Goal: Task Accomplishment & Management: Manage account settings

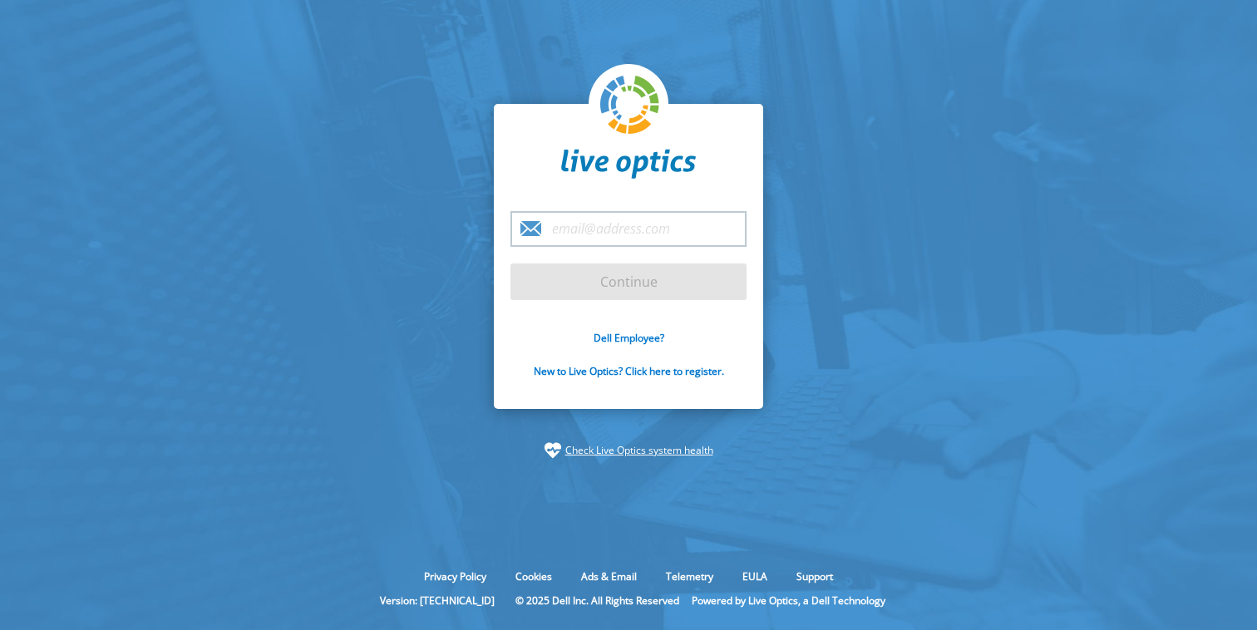
click at [639, 236] on input "email" at bounding box center [628, 229] width 236 height 36
type input "[EMAIL_ADDRESS][DOMAIN_NAME]"
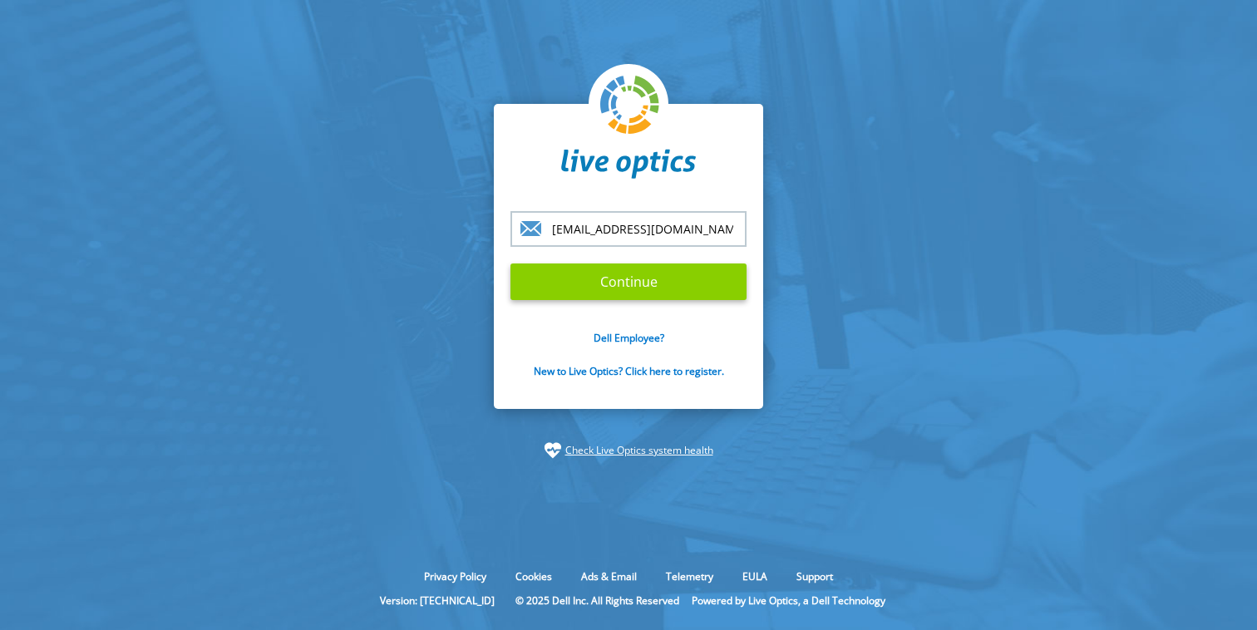
click at [617, 281] on input "Continue" at bounding box center [628, 281] width 236 height 37
click at [640, 288] on input "Continue" at bounding box center [628, 281] width 236 height 37
click at [627, 288] on input "Continue" at bounding box center [628, 281] width 236 height 37
click at [645, 278] on input "Continue" at bounding box center [628, 281] width 236 height 37
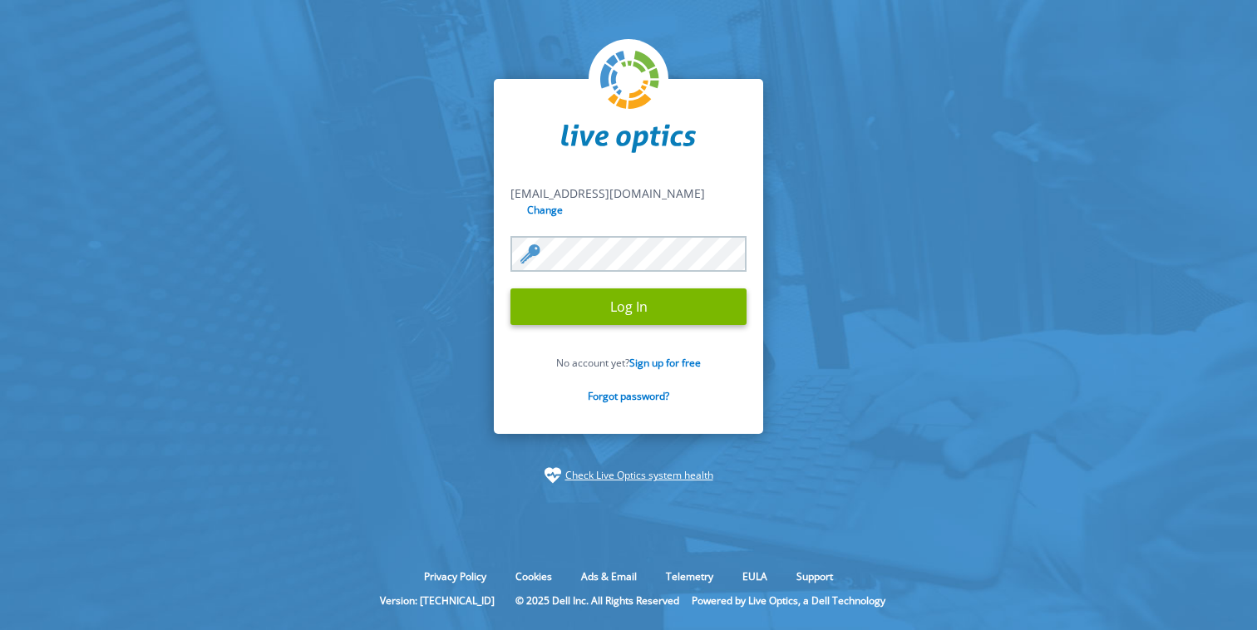
click at [628, 295] on input "Log In" at bounding box center [628, 306] width 236 height 37
click at [639, 308] on input "Log In" at bounding box center [628, 306] width 236 height 37
click at [621, 294] on input "Log In" at bounding box center [628, 306] width 236 height 37
click at [608, 302] on input "Log In" at bounding box center [628, 306] width 236 height 37
click at [611, 313] on input "Log In" at bounding box center [628, 306] width 236 height 37
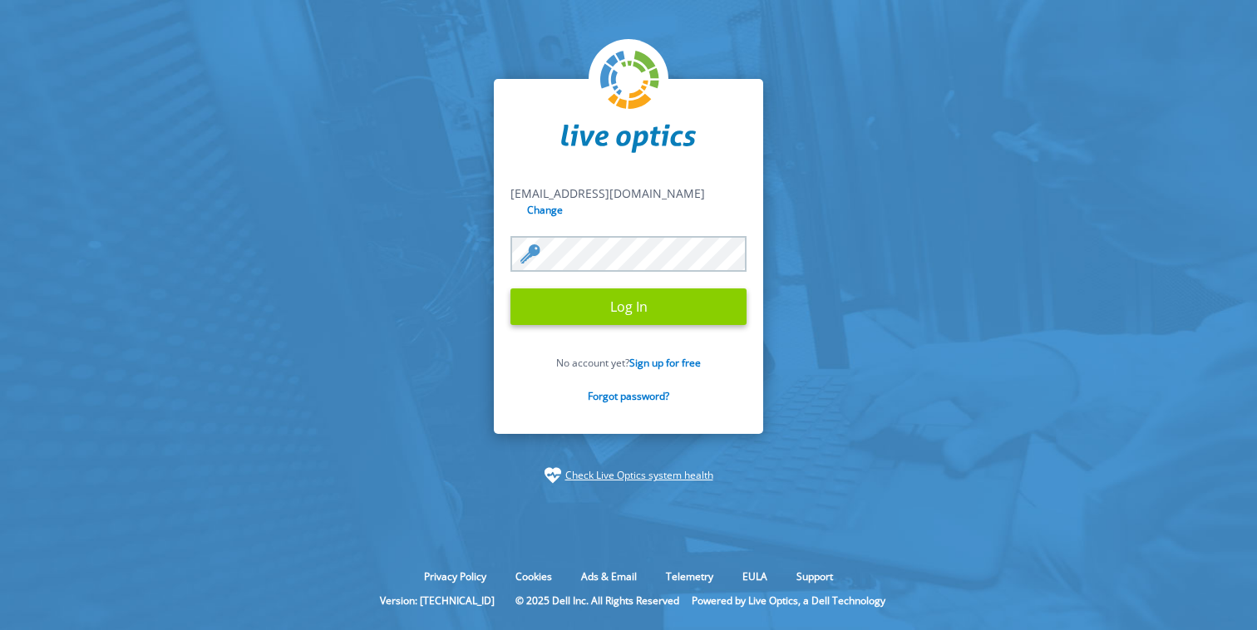
click at [647, 297] on input "Log In" at bounding box center [628, 306] width 236 height 37
